Goal: Task Accomplishment & Management: Manage account settings

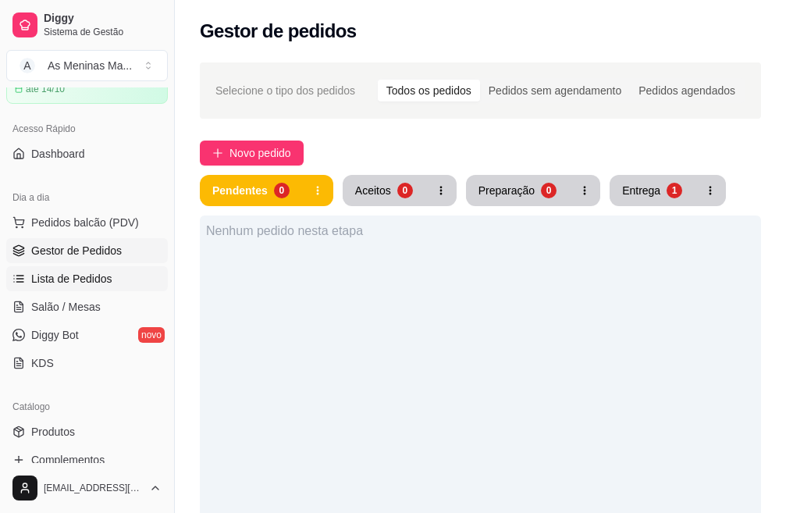
scroll to position [156, 0]
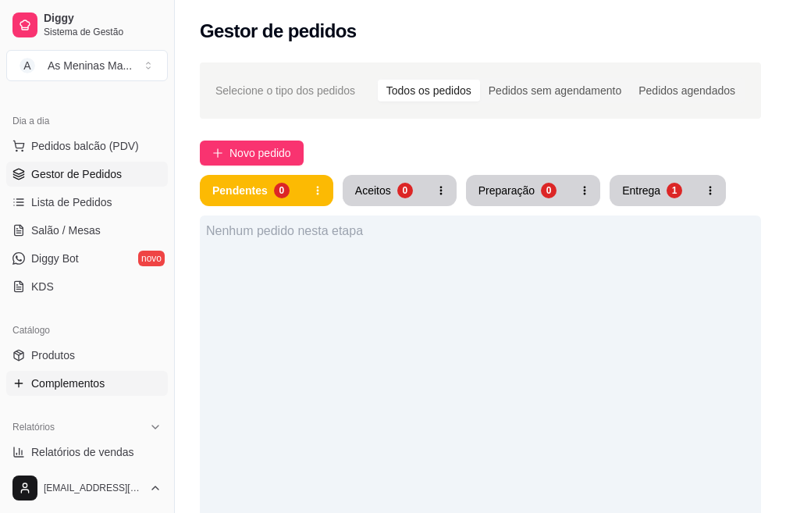
click at [77, 379] on span "Complementos" at bounding box center [67, 384] width 73 height 16
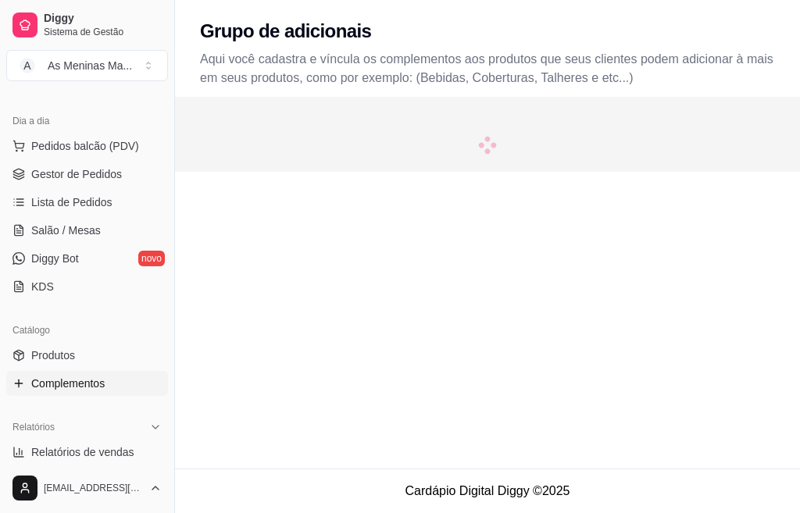
click at [651, 191] on div "Grupo de adicionais Aqui você cadastra e víncula os complementos aos produtos q…" at bounding box center [487, 234] width 625 height 468
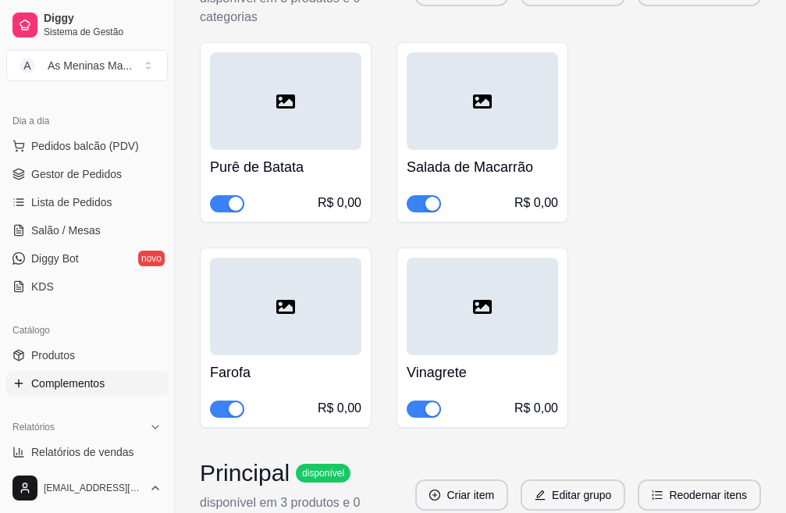
scroll to position [937, 0]
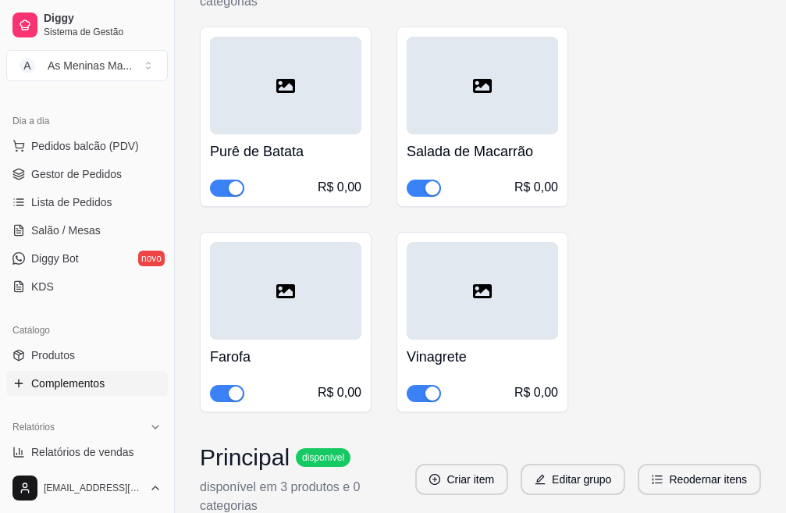
click at [228, 188] on button "button" at bounding box center [227, 188] width 34 height 17
click at [479, 155] on h4 "Salada de Macarrão" at bounding box center [482, 152] width 151 height 22
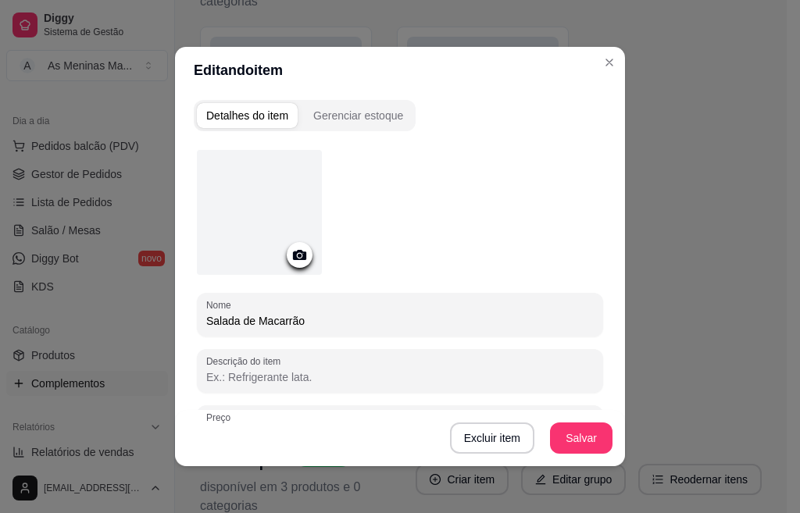
drag, startPoint x: 222, startPoint y: 318, endPoint x: 206, endPoint y: 318, distance: 15.6
click at [206, 318] on input "Salada de Macarrão" at bounding box center [399, 321] width 387 height 16
type input "S"
type input "Macarrão Alho e Brocolis"
click at [576, 429] on button "Salvar" at bounding box center [581, 437] width 62 height 31
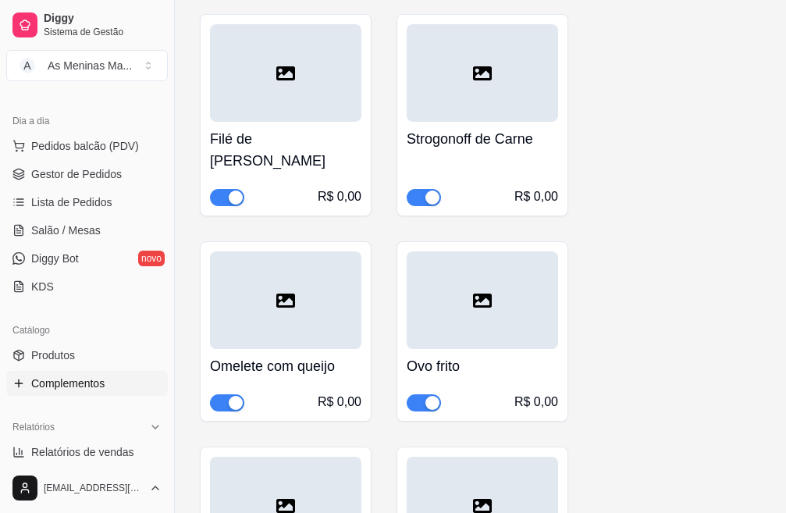
scroll to position [1952, 0]
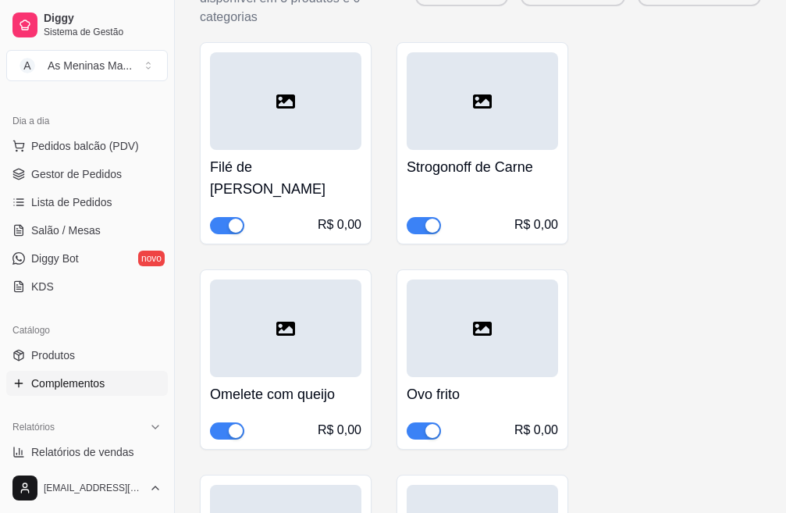
click at [442, 184] on div "Strogonoff de Carne R$ 0,00" at bounding box center [482, 192] width 151 height 84
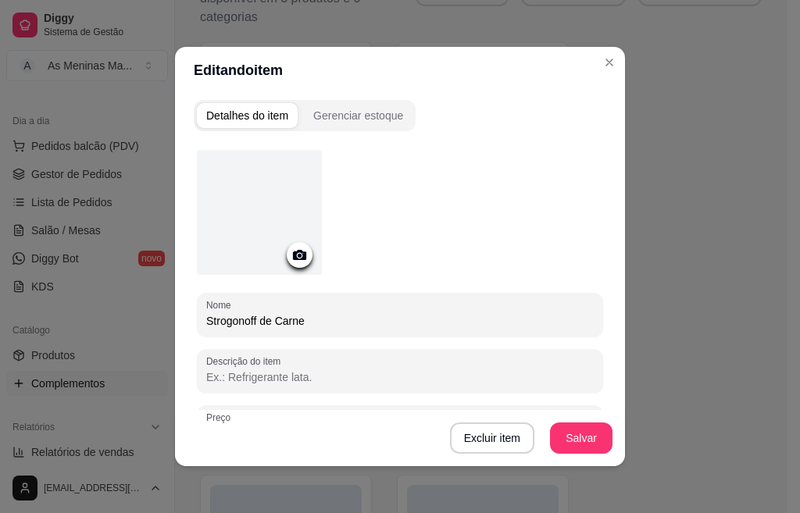
drag, startPoint x: 332, startPoint y: 316, endPoint x: 194, endPoint y: 307, distance: 137.7
click at [197, 307] on div "Nome Strogonoff de Carne" at bounding box center [400, 315] width 406 height 44
type input "Isca de figado acebolado"
click at [585, 440] on button "Salvar" at bounding box center [580, 438] width 61 height 30
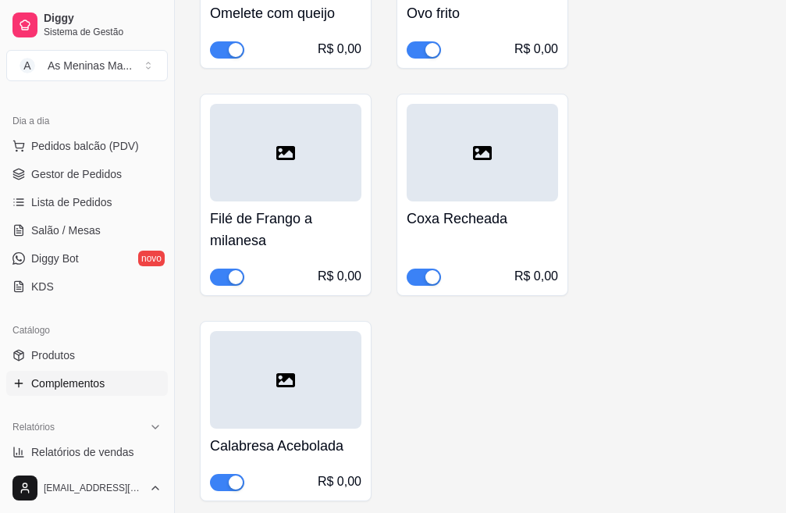
scroll to position [2342, 0]
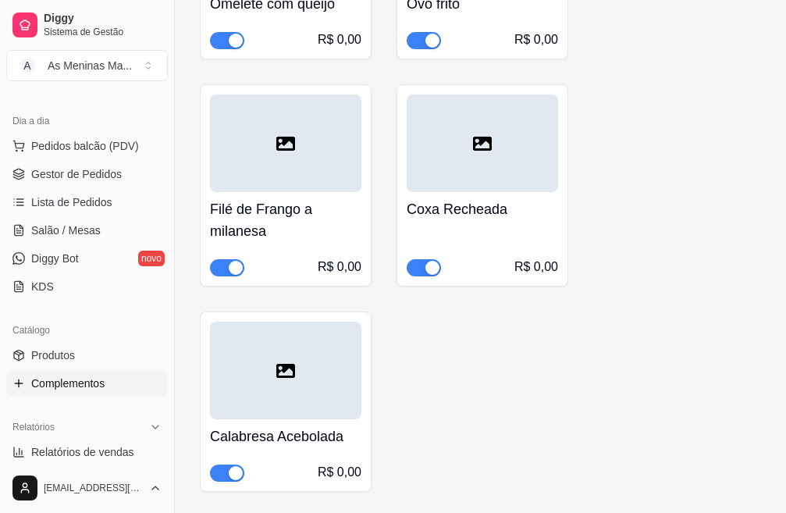
click at [491, 230] on div "Coxa Recheada R$ 0,00" at bounding box center [482, 234] width 151 height 84
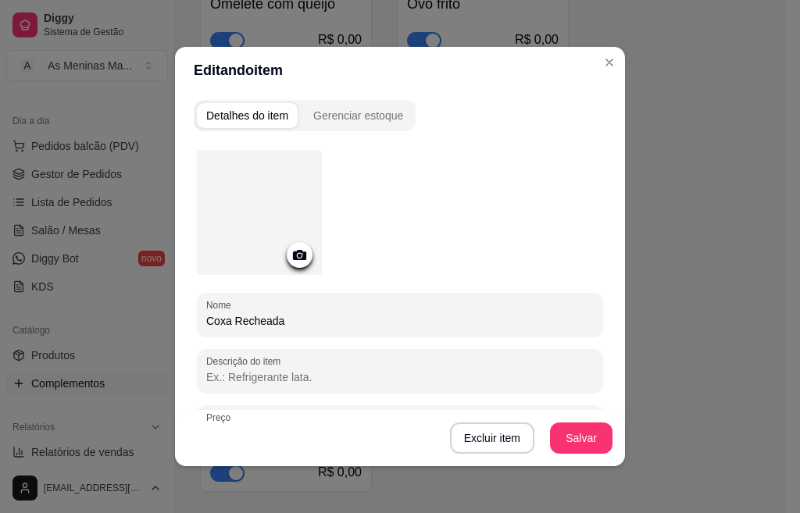
drag, startPoint x: 265, startPoint y: 314, endPoint x: 180, endPoint y: 294, distance: 88.1
click at [175, 294] on div "Detalhes do item Gerenciar estoque Nome Coxa Recheada Descrição do item Preço 0…" at bounding box center [400, 280] width 450 height 372
type input "Bistequinha"
click at [562, 437] on button "Salvar" at bounding box center [581, 437] width 62 height 31
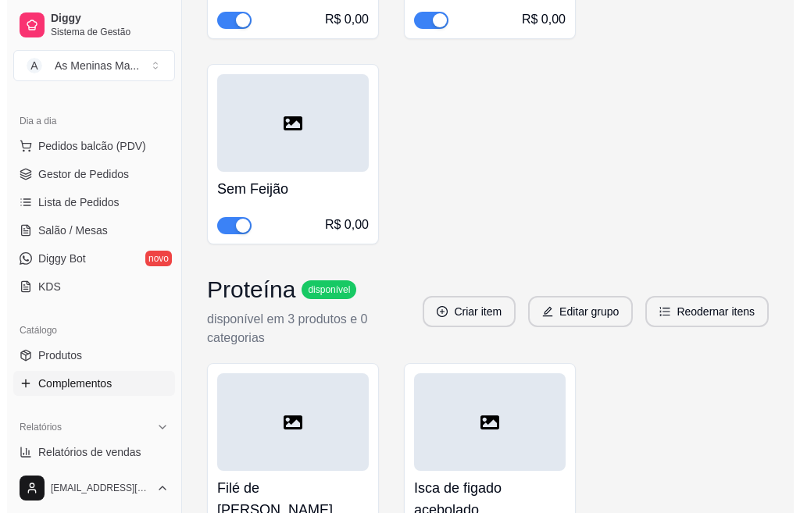
scroll to position [1640, 0]
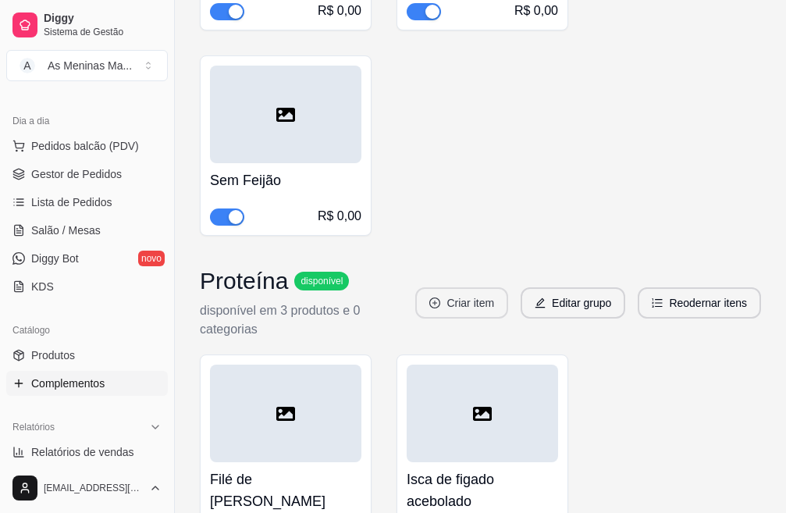
click at [458, 307] on button "Criar item" at bounding box center [461, 302] width 93 height 31
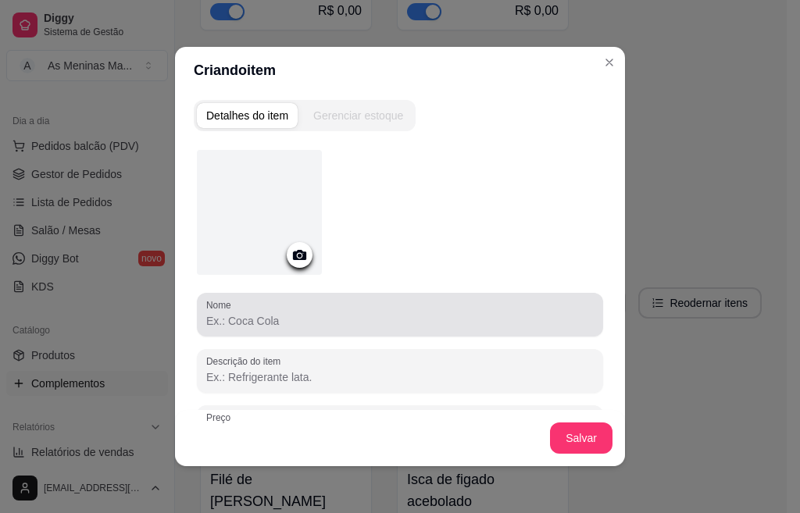
click at [457, 305] on div at bounding box center [399, 314] width 387 height 31
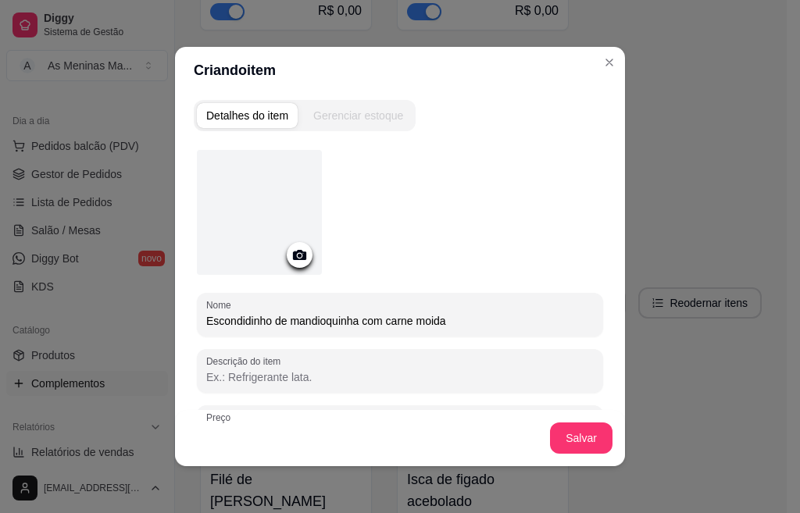
scroll to position [78, 0]
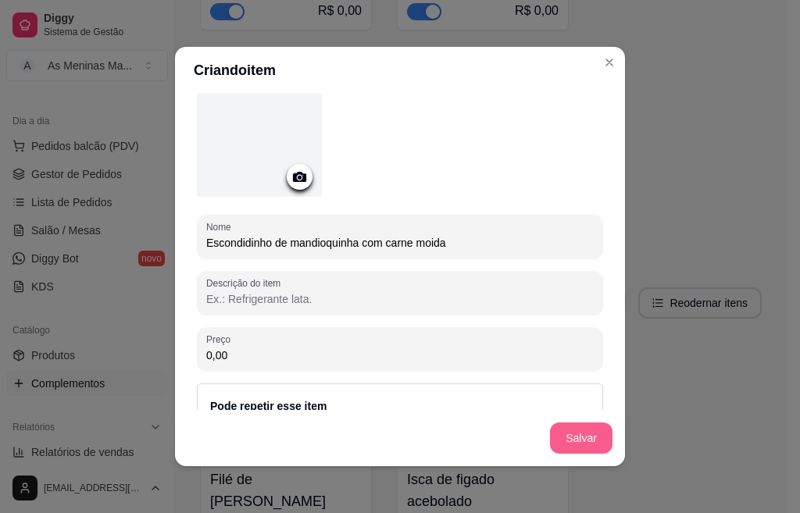
type input "Escondidinho de mandioquinha com carne moida"
click at [561, 436] on button "Salvar" at bounding box center [581, 437] width 62 height 31
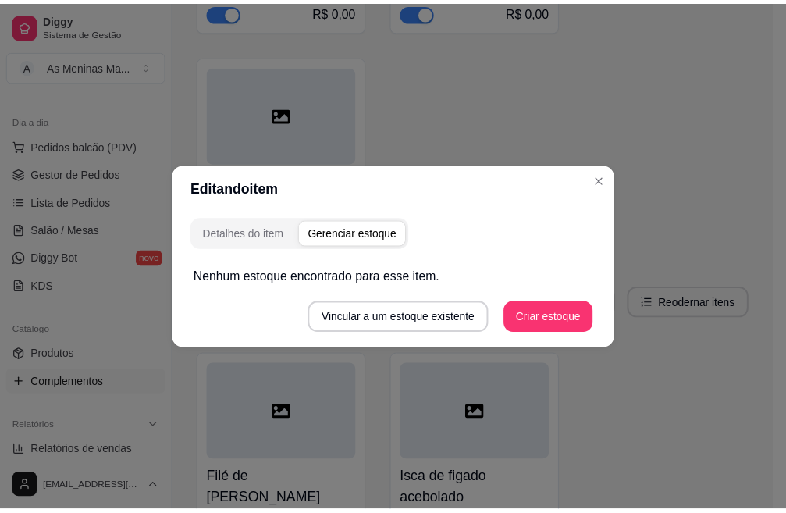
scroll to position [0, 0]
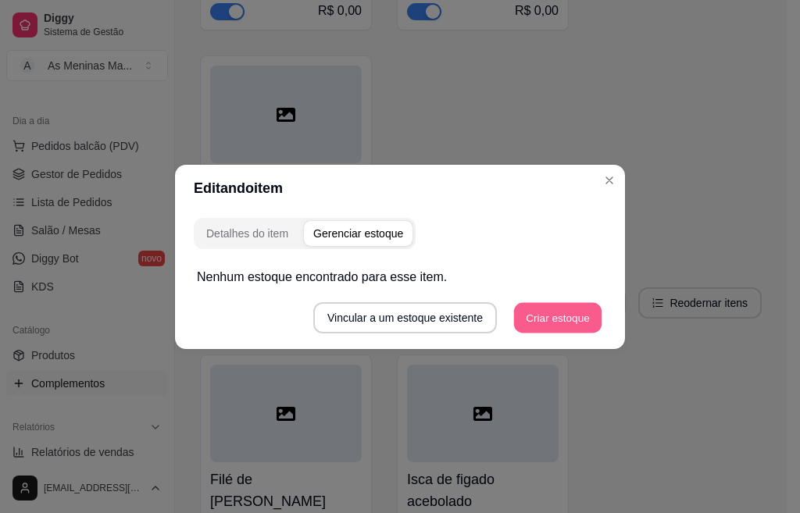
click at [546, 316] on button "Criar estoque" at bounding box center [558, 317] width 88 height 30
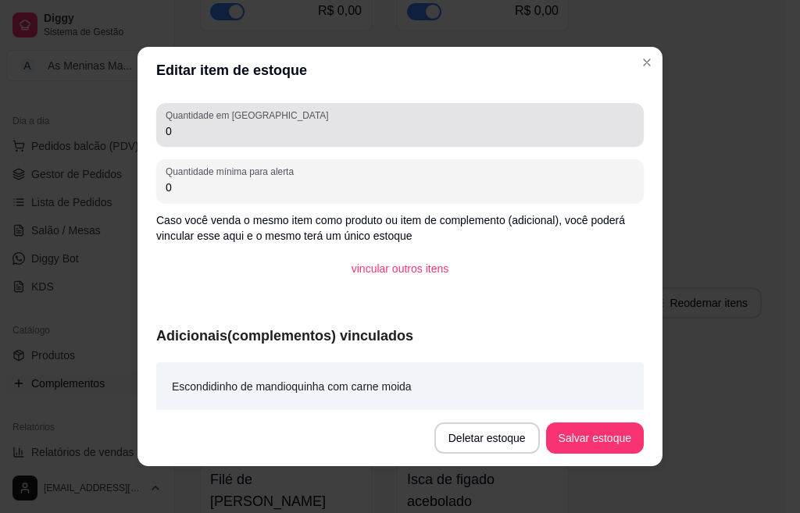
click at [215, 134] on input "0" at bounding box center [400, 131] width 468 height 16
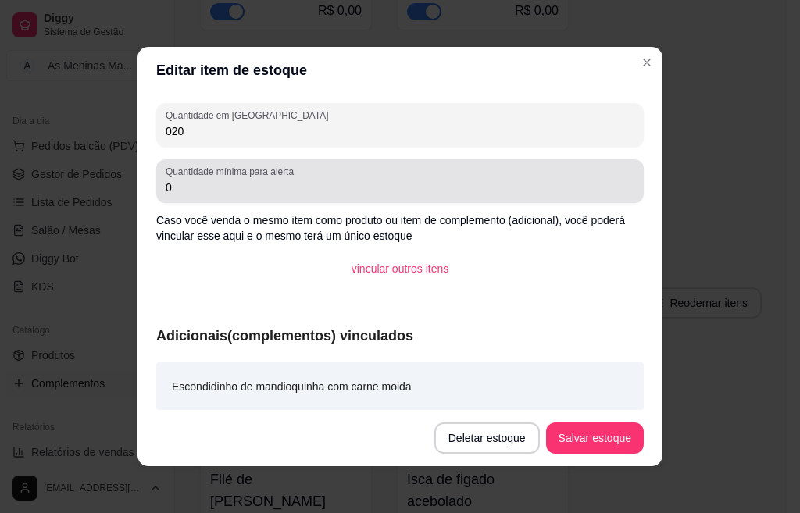
type input "020"
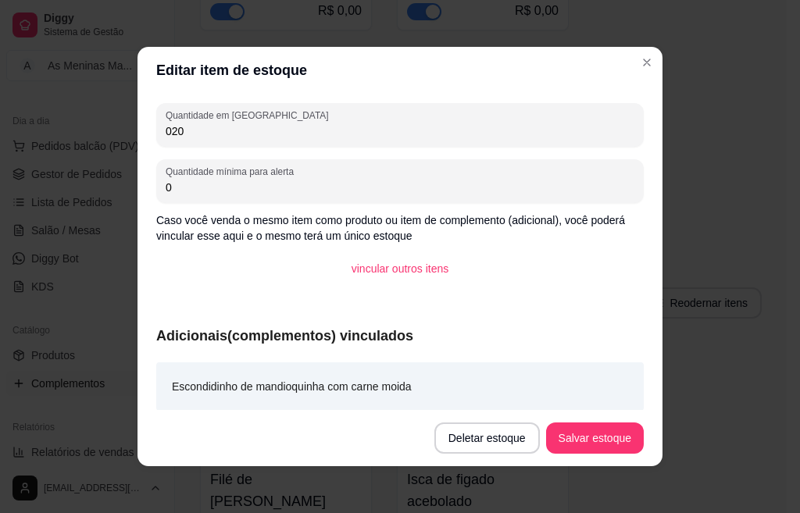
click at [234, 187] on input "0" at bounding box center [400, 188] width 468 height 16
type input "01"
click at [589, 453] on button "Salvar estoque" at bounding box center [594, 438] width 95 height 30
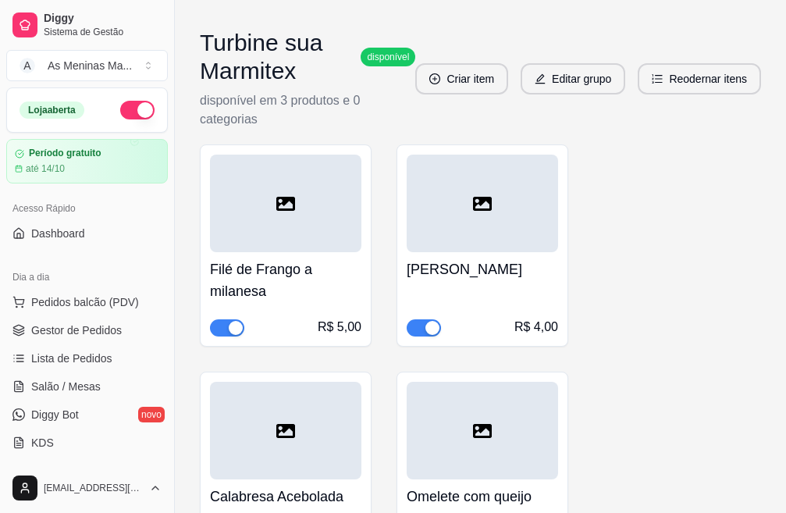
scroll to position [2826, 0]
